Goal: Task Accomplishment & Management: Manage account settings

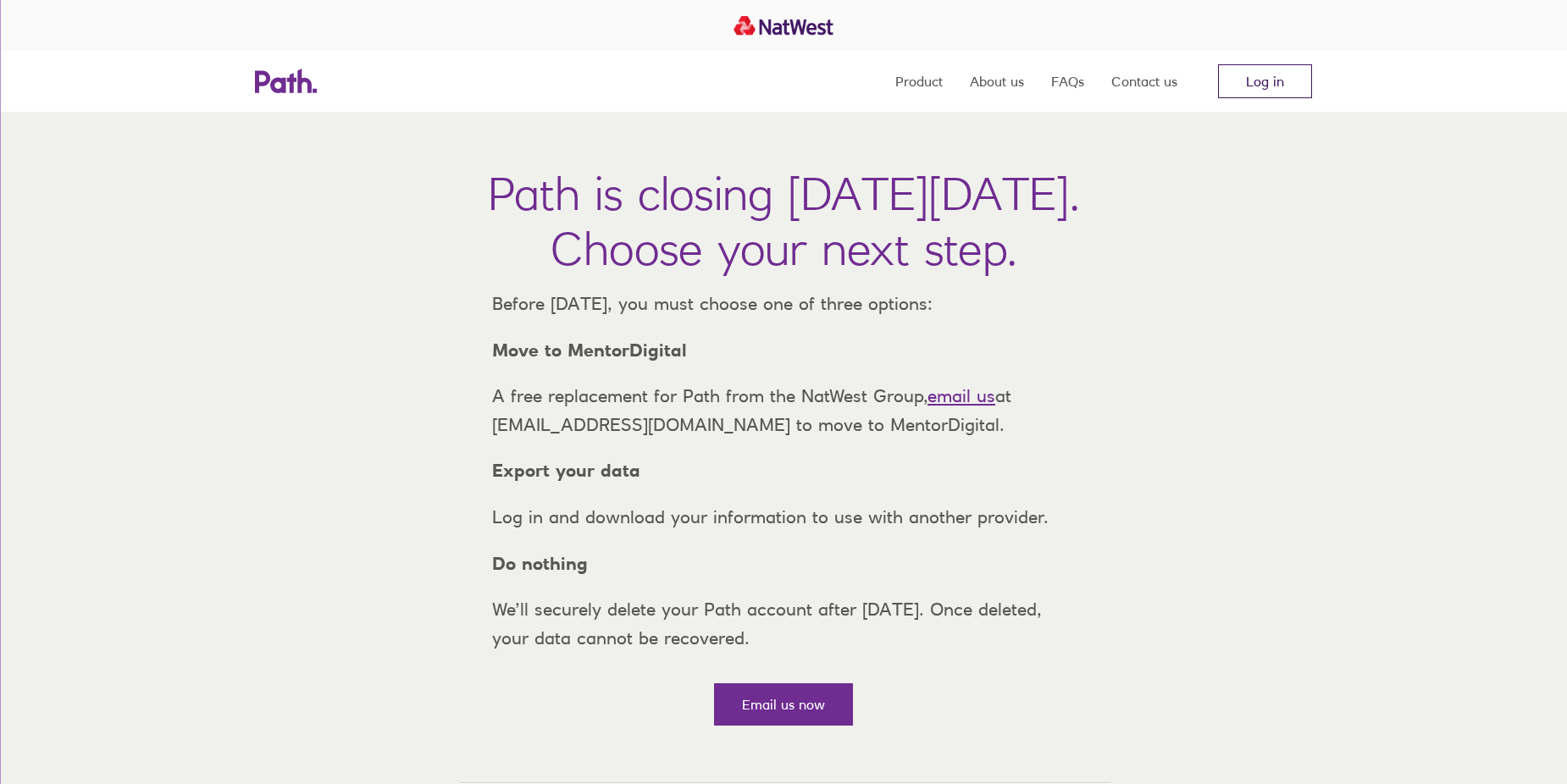
click at [1263, 67] on link "Log in" at bounding box center [1265, 81] width 94 height 34
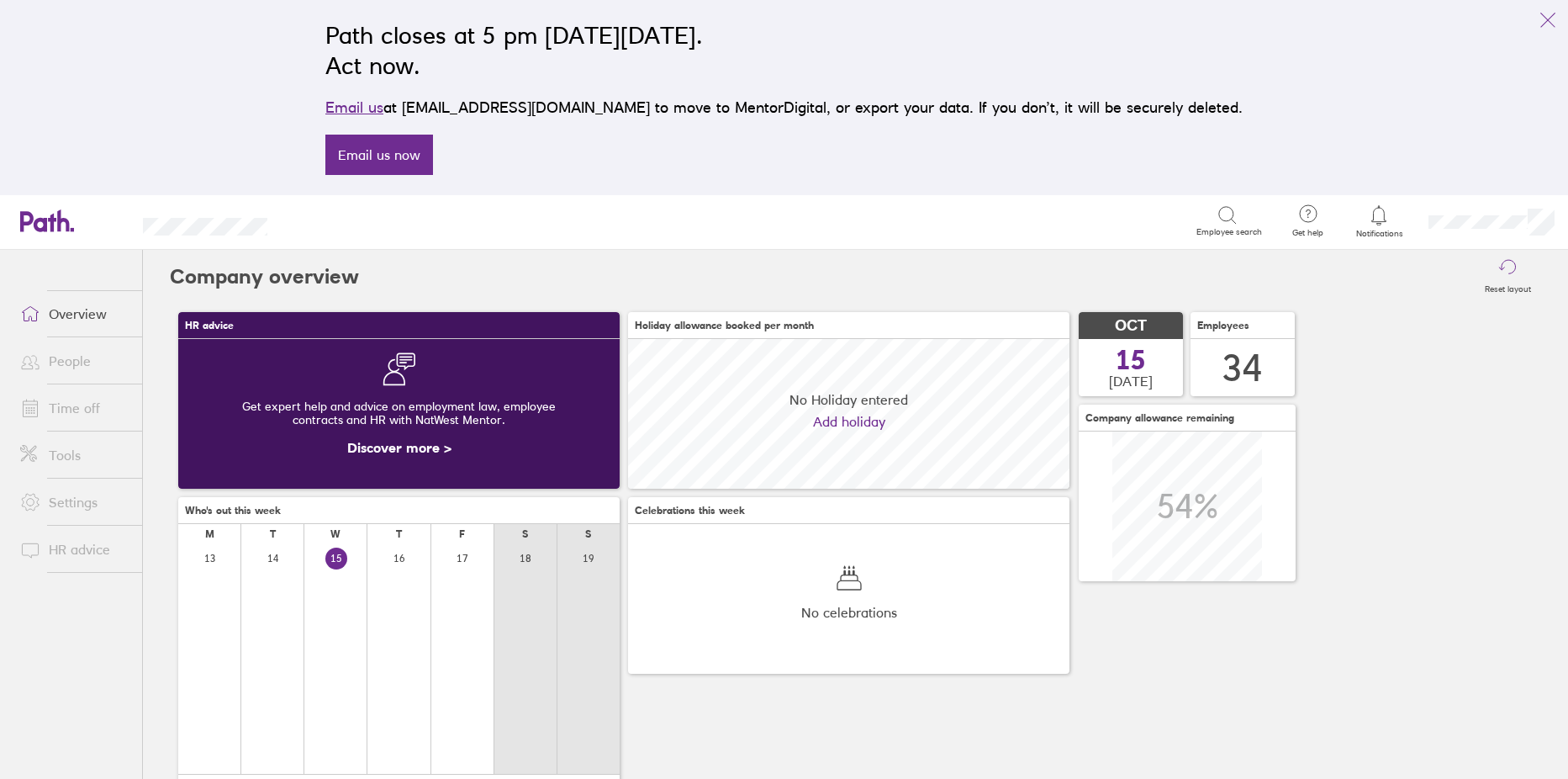
scroll to position [150, 442]
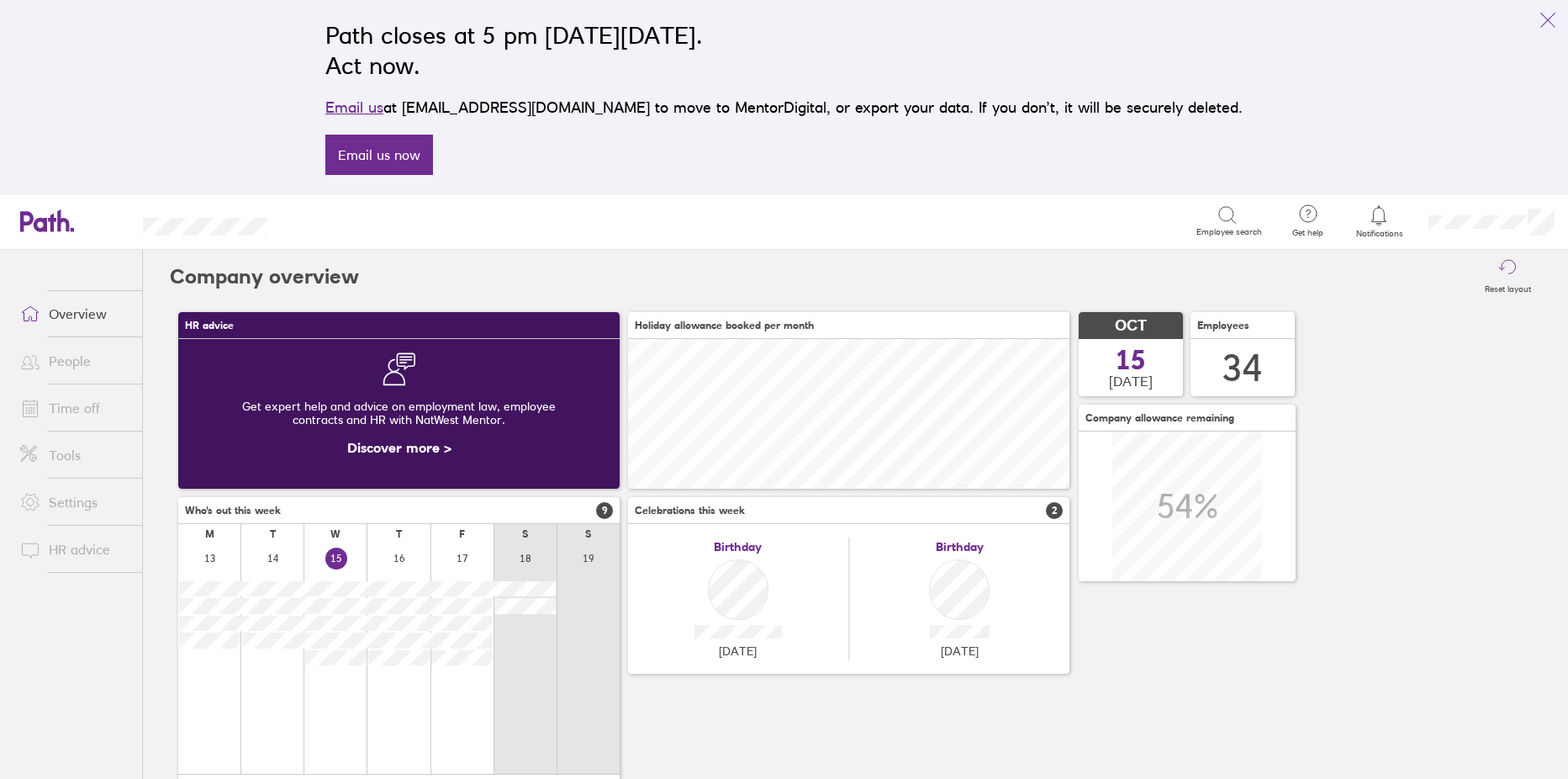
click at [63, 362] on link "People" at bounding box center [74, 360] width 135 height 34
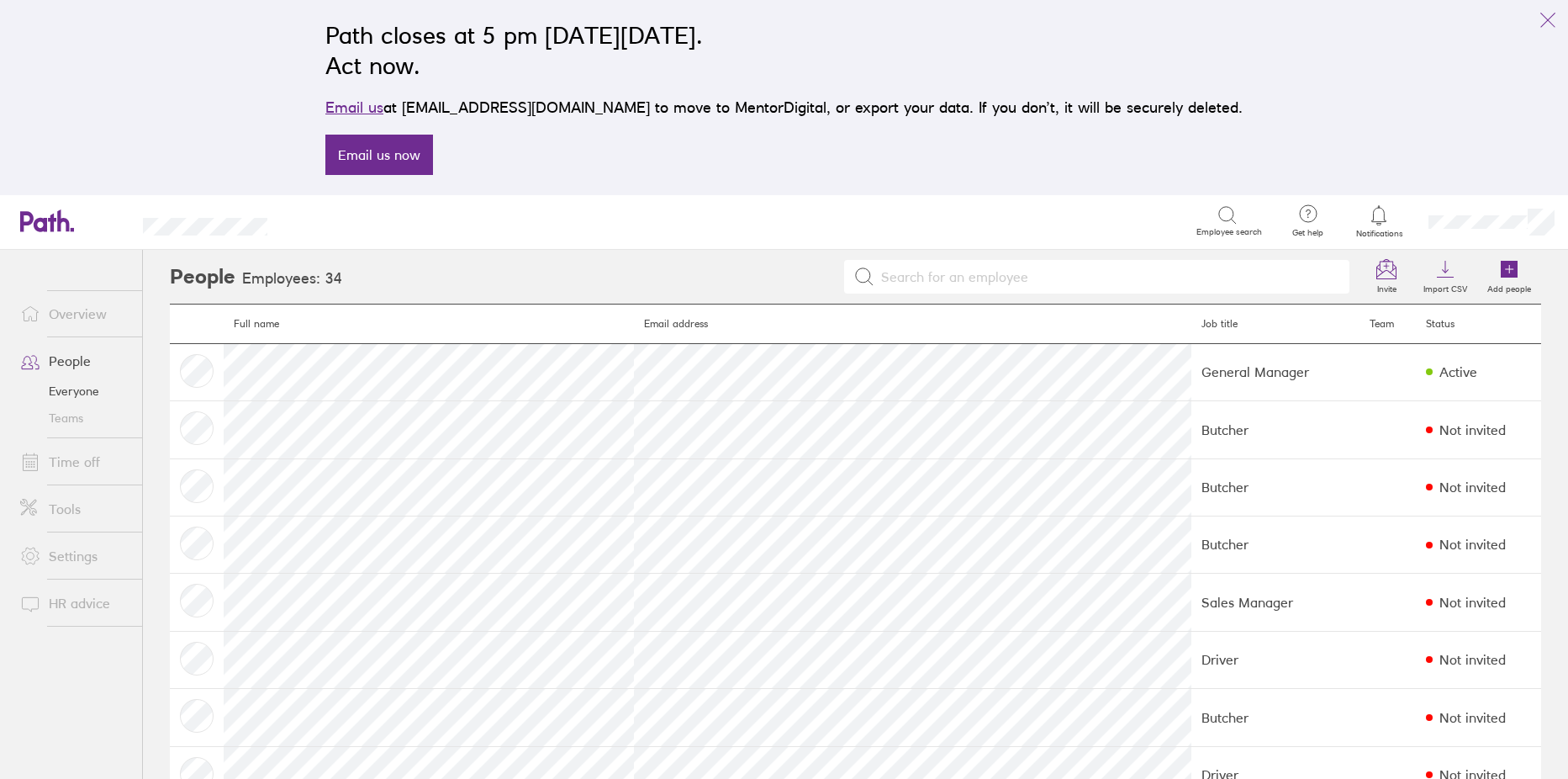
click at [75, 315] on link "Overview" at bounding box center [74, 314] width 135 height 34
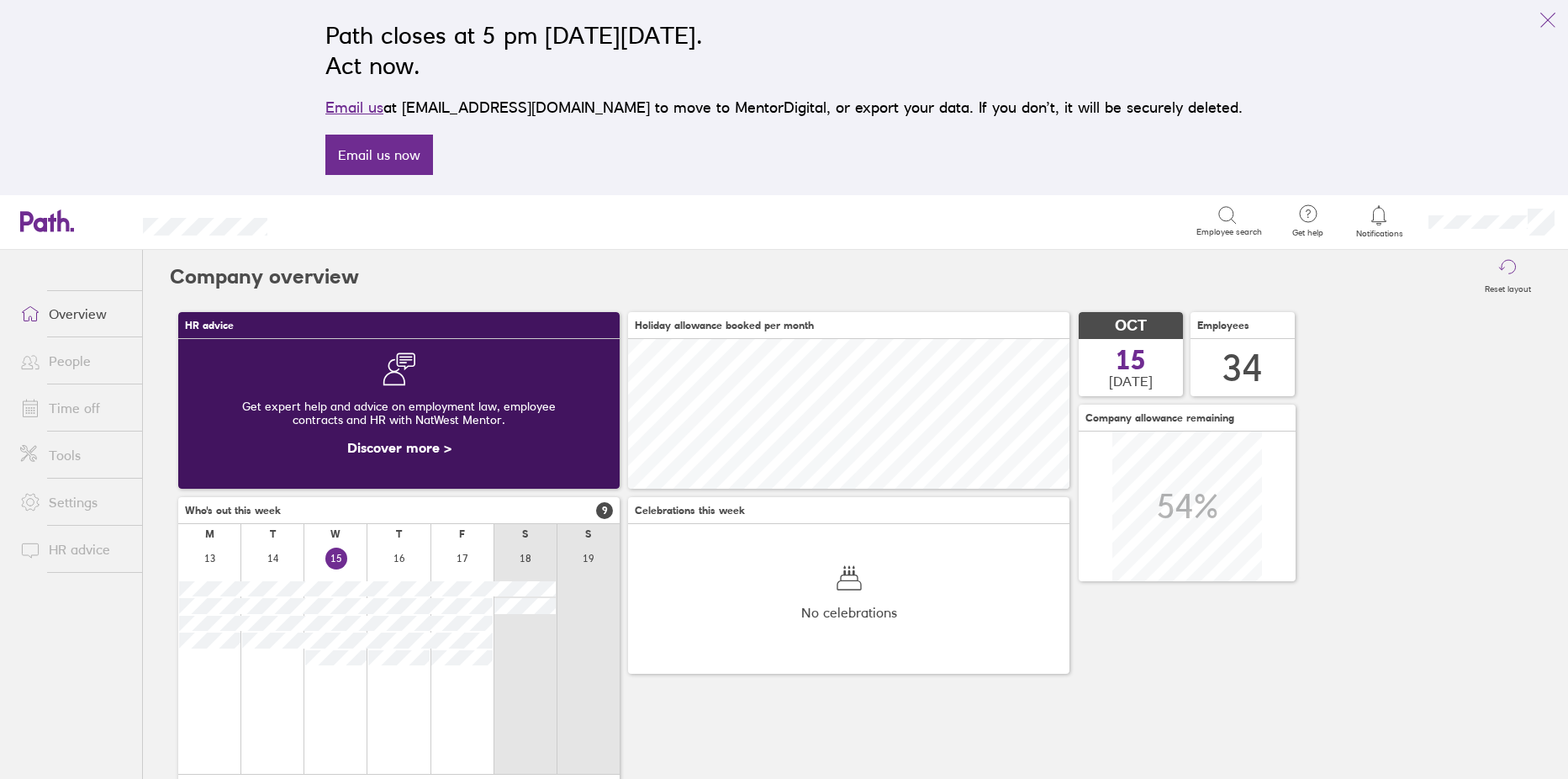
scroll to position [150, 442]
click at [64, 405] on link "Time off" at bounding box center [74, 408] width 135 height 34
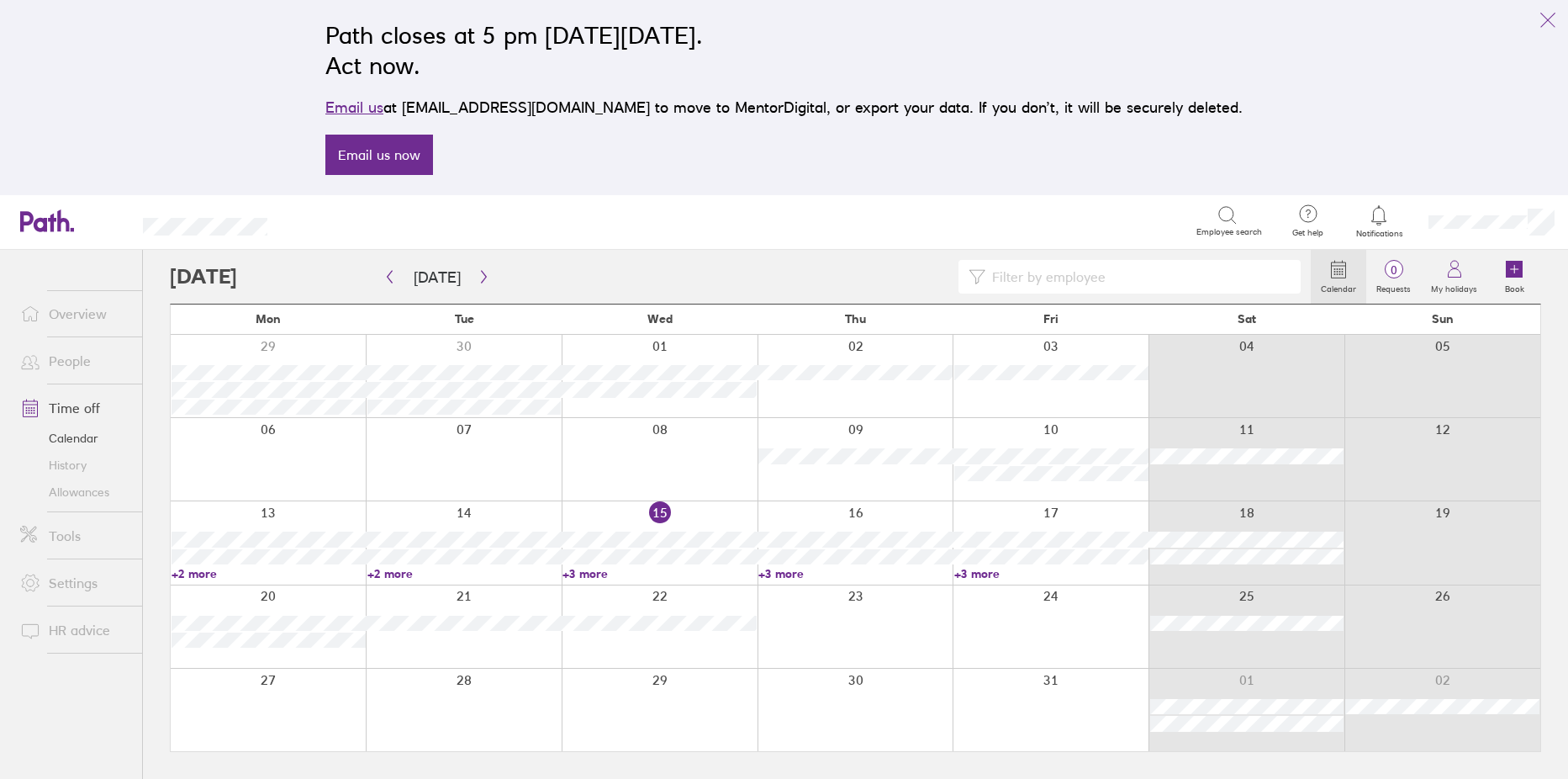
click at [584, 571] on link "+3 more" at bounding box center [660, 574] width 195 height 16
click at [608, 521] on div at bounding box center [659, 542] width 196 height 83
